Goal: Information Seeking & Learning: Learn about a topic

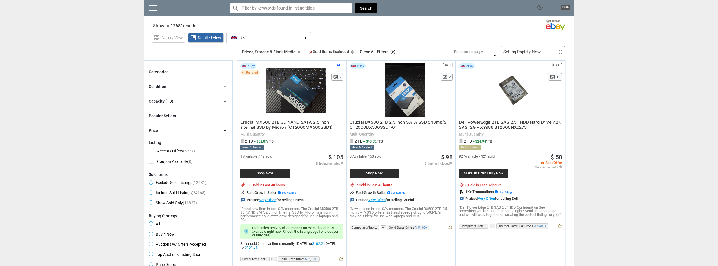
click at [541, 52] on div "Selling Rapidly Now First or Last Chance to Buy Recently Listed Selling Rapidly…" at bounding box center [533, 51] width 65 height 11
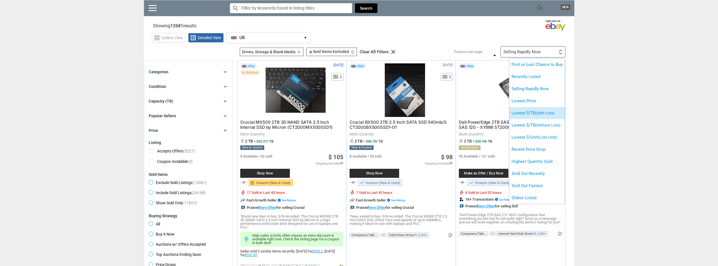
click at [542, 114] on span "(with Lots)" at bounding box center [545, 113] width 19 height 5
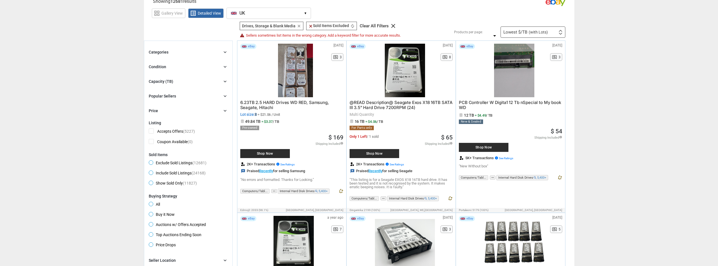
scroll to position [28, 0]
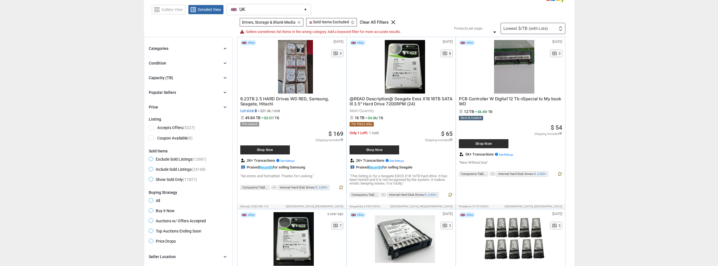
click at [222, 50] on div "Categories chevron_right" at bounding box center [188, 48] width 79 height 7
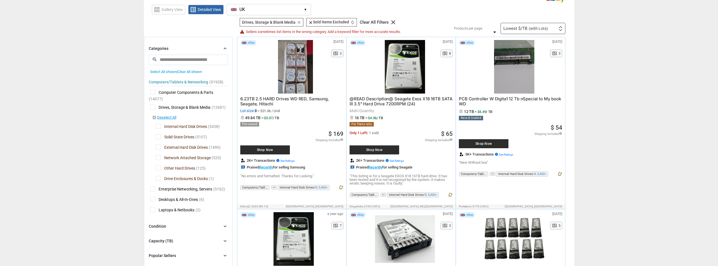
click at [176, 135] on span "Solid State Drives" at bounding box center [175, 137] width 39 height 7
click at [179, 127] on span "Internal Hard Disk Drives" at bounding box center [181, 127] width 51 height 7
click at [190, 147] on span "External Hard Disk Drives" at bounding box center [182, 148] width 52 height 7
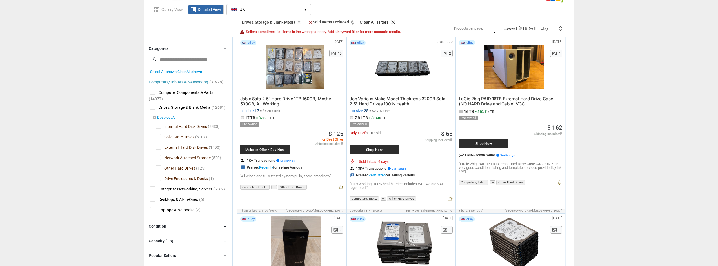
click at [176, 157] on span "Network Attached Storage" at bounding box center [183, 158] width 55 height 7
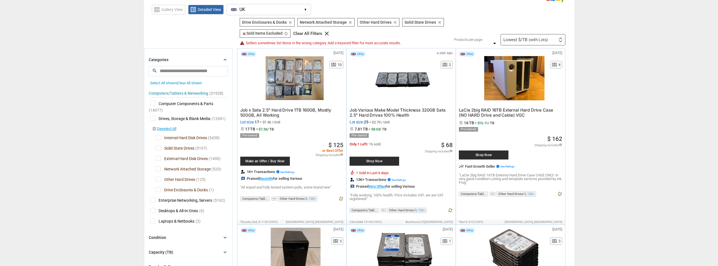
click at [180, 168] on span "Network Attached Storage" at bounding box center [183, 169] width 55 height 7
click at [180, 181] on span "Other Hard Drives" at bounding box center [175, 180] width 39 height 7
click at [180, 191] on span "Drive Enclosures & Docks" at bounding box center [182, 190] width 52 height 7
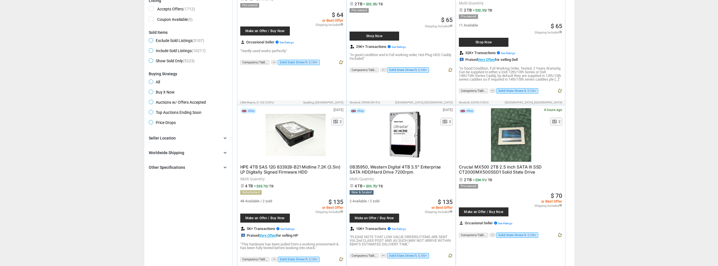
scroll to position [338, 0]
